Goal: Task Accomplishment & Management: Complete application form

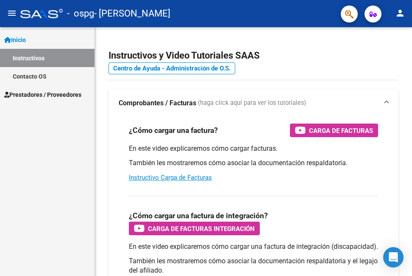
click at [77, 147] on div "Inicio Instructivos Contacto OS Prestadores / Proveedores Facturas - Listado/Ca…" at bounding box center [47, 151] width 95 height 248
click at [58, 96] on span "Prestadores / Proveedores" at bounding box center [42, 94] width 77 height 9
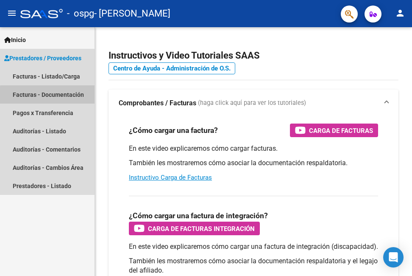
click at [58, 96] on link "Facturas - Documentación" at bounding box center [47, 94] width 95 height 18
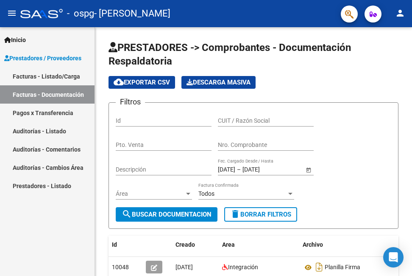
click at [60, 76] on link "Facturas - Listado/Carga" at bounding box center [47, 76] width 95 height 18
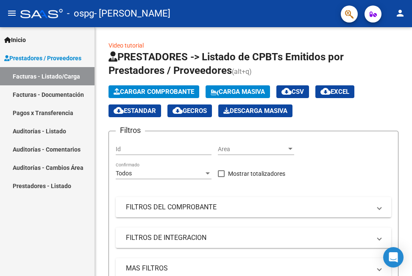
click at [67, 59] on span "Prestadores / Proveedores" at bounding box center [42, 57] width 77 height 9
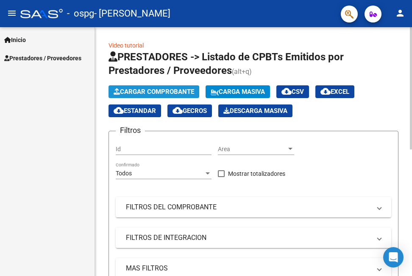
click at [126, 89] on span "Cargar Comprobante" at bounding box center [154, 92] width 81 height 8
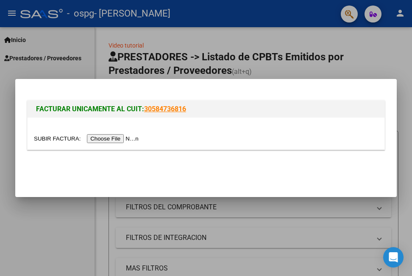
click at [117, 137] on input "file" at bounding box center [87, 138] width 107 height 9
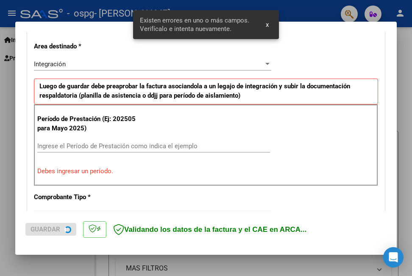
scroll to position [206, 0]
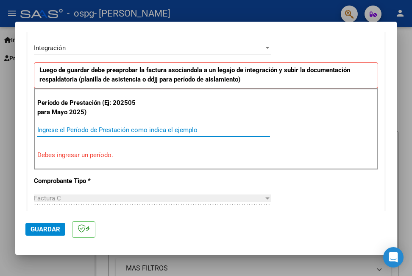
click at [114, 126] on input "Ingrese el Período de Prestación como indica el ejemplo" at bounding box center [153, 130] width 233 height 8
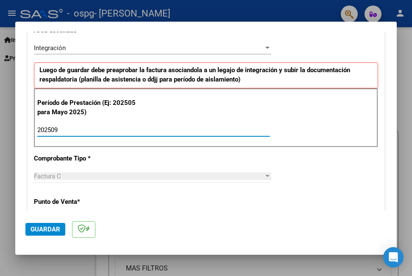
type input "202509"
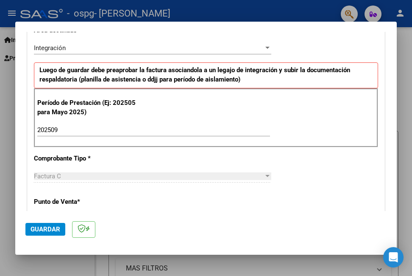
click at [75, 176] on div "Factura C" at bounding box center [149, 176] width 230 height 8
click at [264, 175] on div at bounding box center [268, 176] width 8 height 7
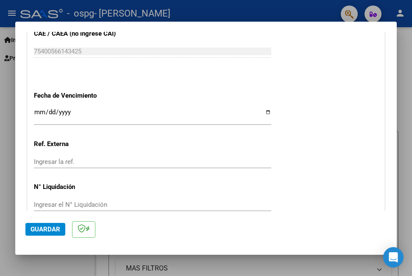
scroll to position [557, 0]
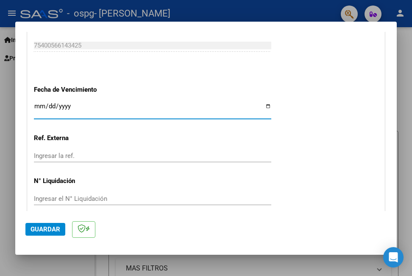
click at [265, 107] on input "Ingresar la fecha" at bounding box center [152, 110] width 237 height 14
type input "[DATE]"
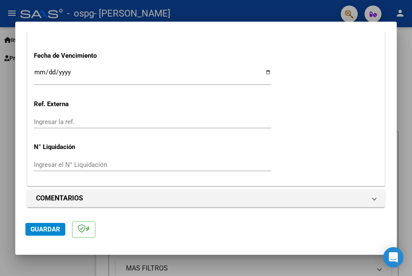
scroll to position [593, 0]
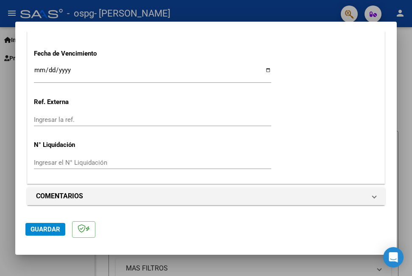
click at [51, 228] on span "Guardar" at bounding box center [46, 229] width 30 height 8
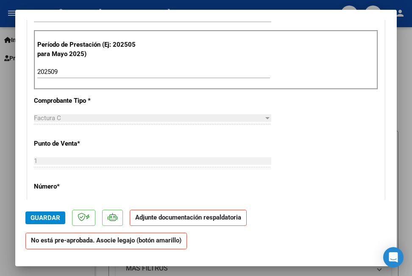
scroll to position [260, 0]
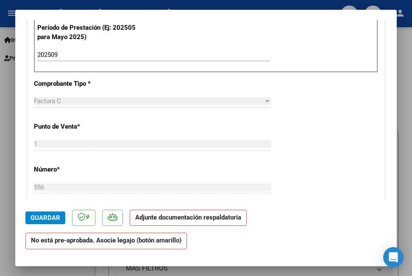
click at [229, 219] on strong "Adjunte documentación respaldatoria" at bounding box center [188, 217] width 106 height 8
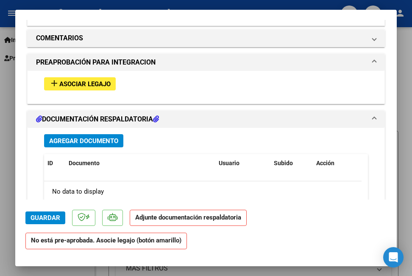
scroll to position [780, 0]
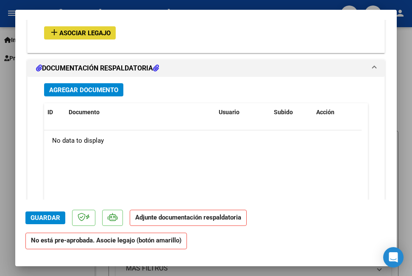
click at [88, 29] on span "Asociar Legajo" at bounding box center [84, 33] width 51 height 8
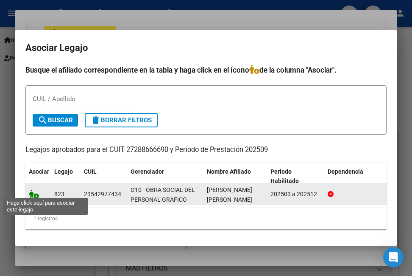
click at [32, 190] on icon at bounding box center [34, 193] width 10 height 9
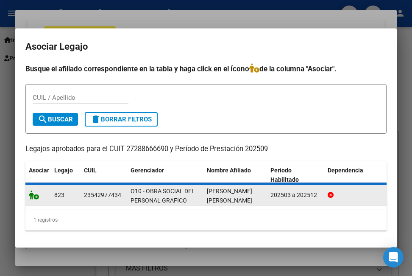
scroll to position [802, 0]
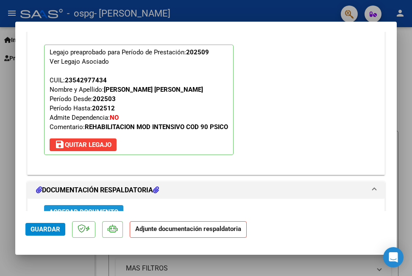
click at [103, 208] on span "Agregar Documento" at bounding box center [83, 212] width 69 height 8
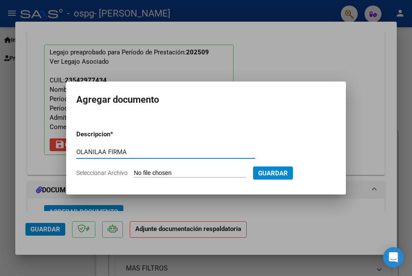
type input "OLANILAA FIRMA"
click at [151, 174] on input "Seleccionar Archivo" at bounding box center [190, 173] width 112 height 8
type input "C:\fakepath\[PERSON_NAME].pdf"
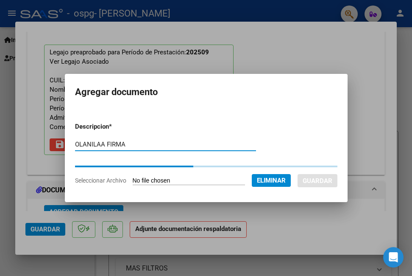
click at [75, 141] on input "OLANILAA FIRMA" at bounding box center [165, 144] width 181 height 8
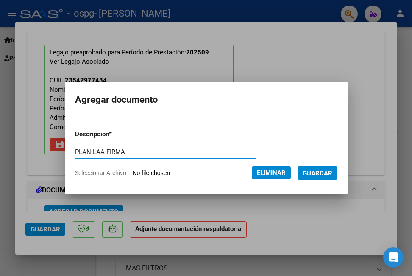
type input "PLANILAA FIRMA"
click at [322, 173] on span "Guardar" at bounding box center [318, 173] width 30 height 8
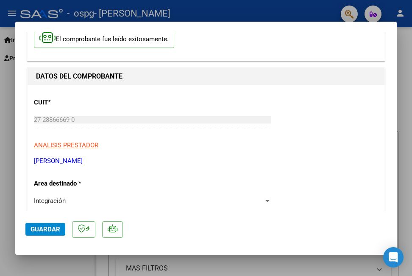
scroll to position [0, 0]
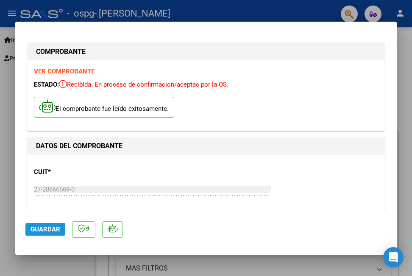
click at [54, 228] on span "Guardar" at bounding box center [46, 229] width 30 height 8
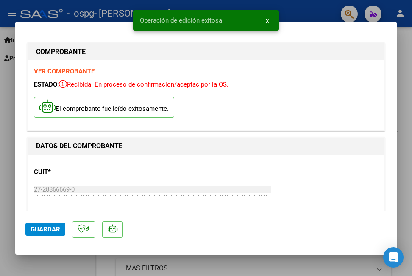
click at [410, 42] on div at bounding box center [206, 138] width 412 height 276
type input "$ 0,00"
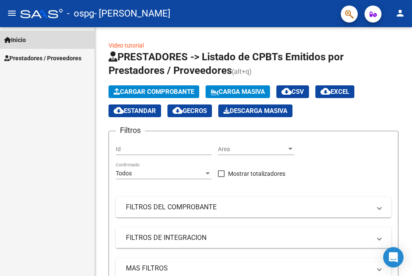
click at [20, 40] on span "Inicio" at bounding box center [15, 39] width 22 height 9
